Goal: Use online tool/utility: Use online tool/utility

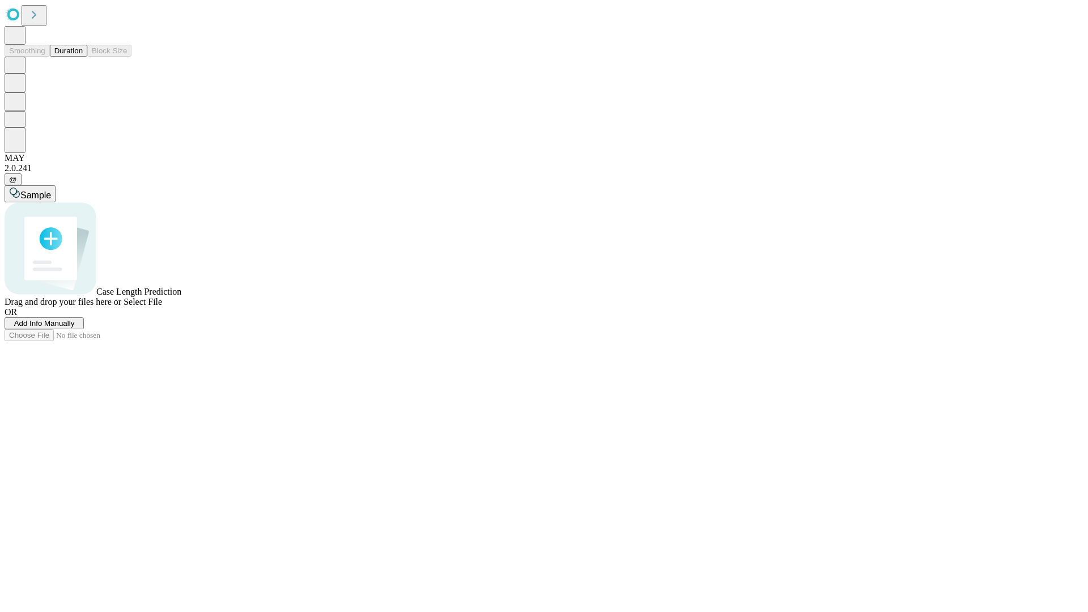
click at [162, 306] on span "Select File" at bounding box center [143, 302] width 39 height 10
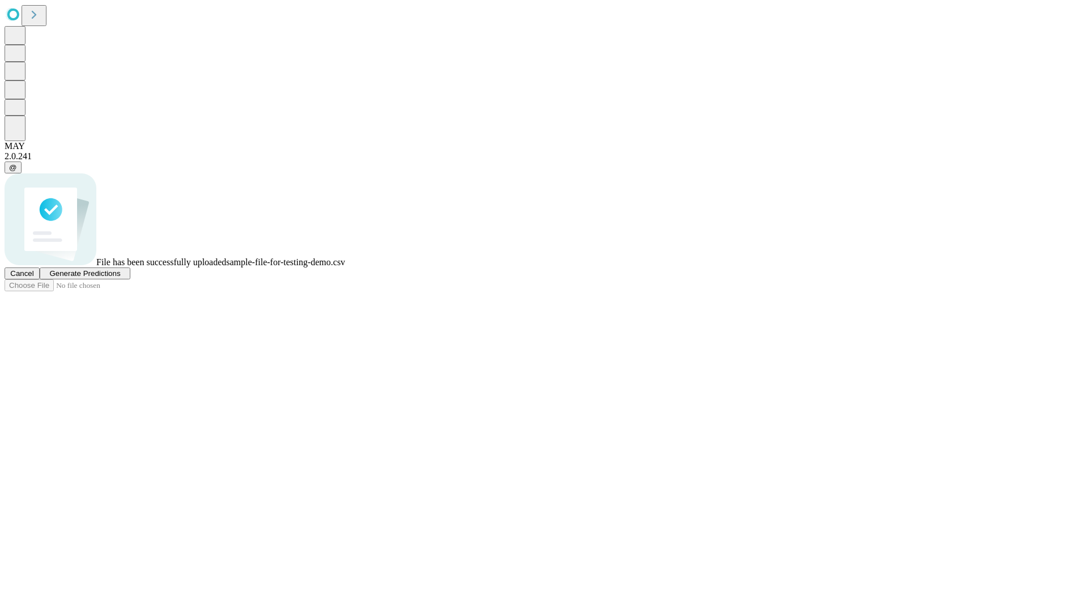
click at [120, 278] on span "Generate Predictions" at bounding box center [84, 273] width 71 height 8
